Goal: Task Accomplishment & Management: Manage account settings

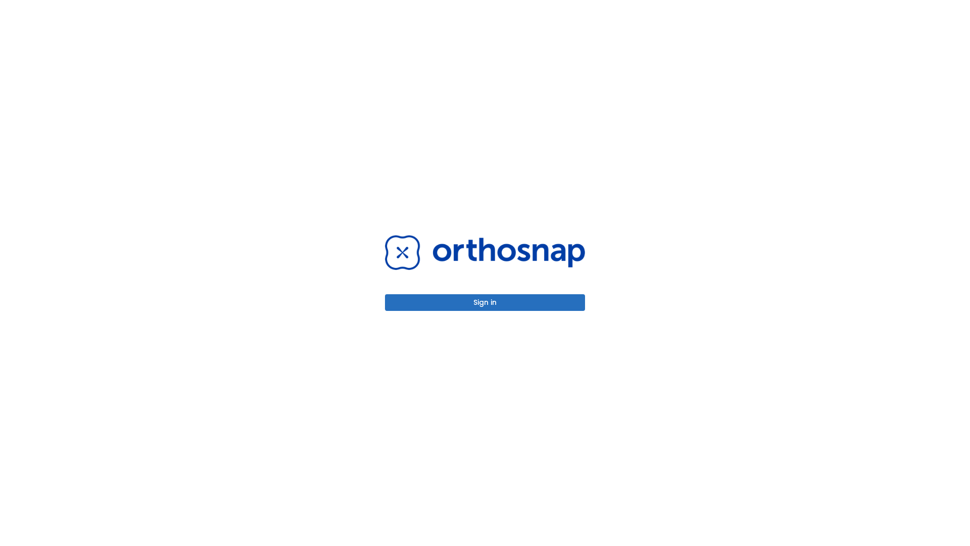
click at [485, 302] on button "Sign in" at bounding box center [485, 302] width 200 height 17
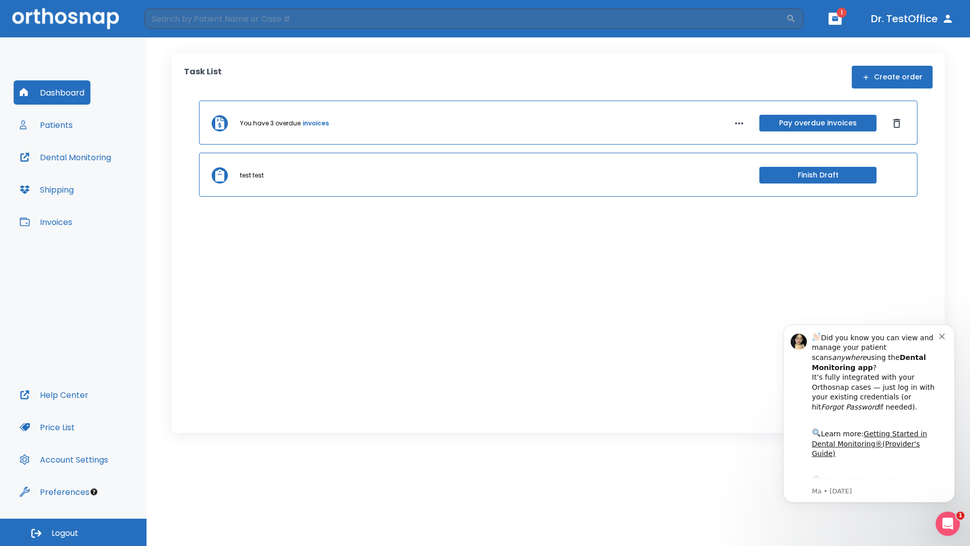
click at [73, 532] on span "Logout" at bounding box center [65, 532] width 27 height 11
